Goal: Find specific page/section: Find specific page/section

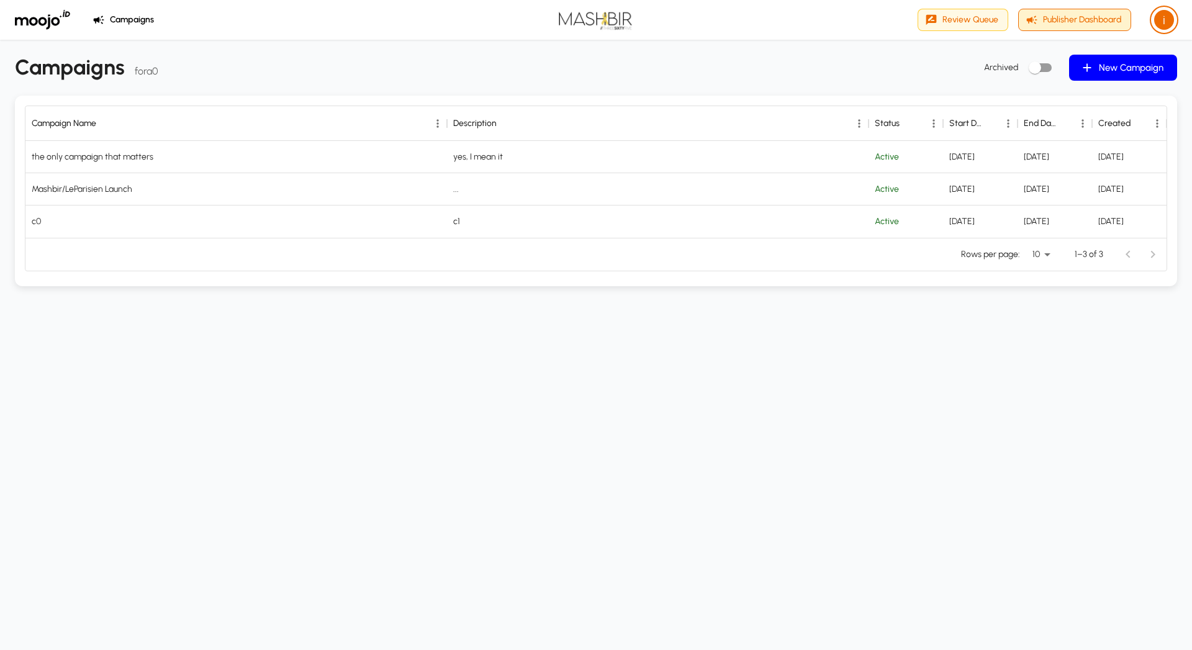
click at [1070, 27] on button "Publisher Dashboard" at bounding box center [1075, 20] width 113 height 23
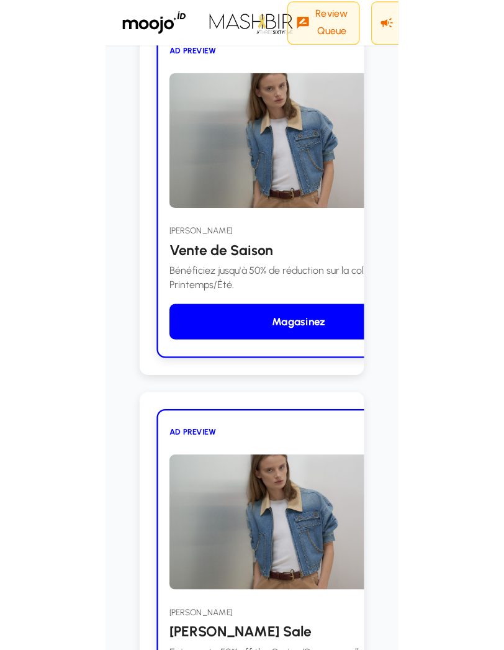
scroll to position [2268, 0]
